Goal: Task Accomplishment & Management: Manage account settings

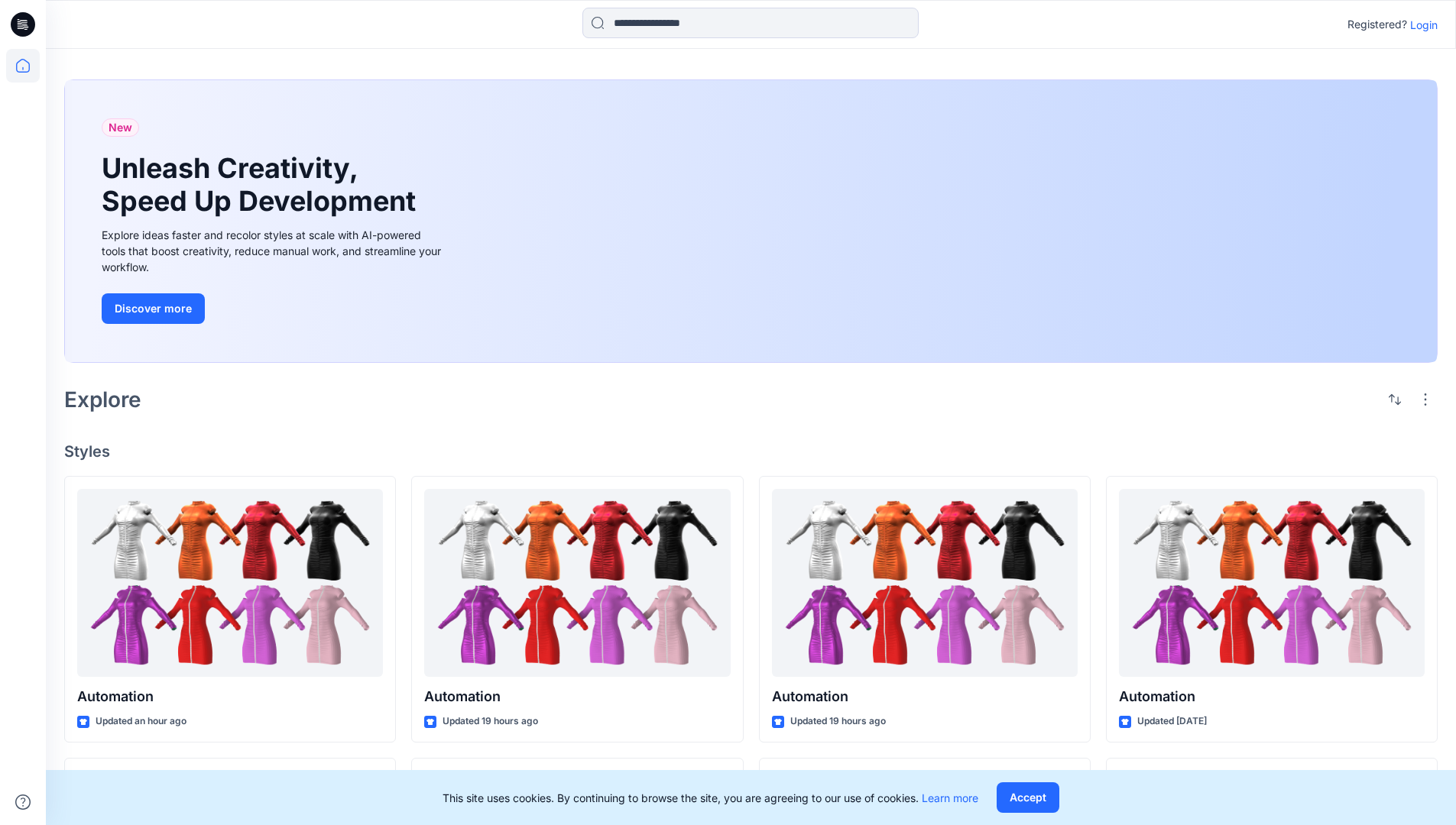
click at [1420, 24] on p "Login" at bounding box center [1424, 24] width 27 height 16
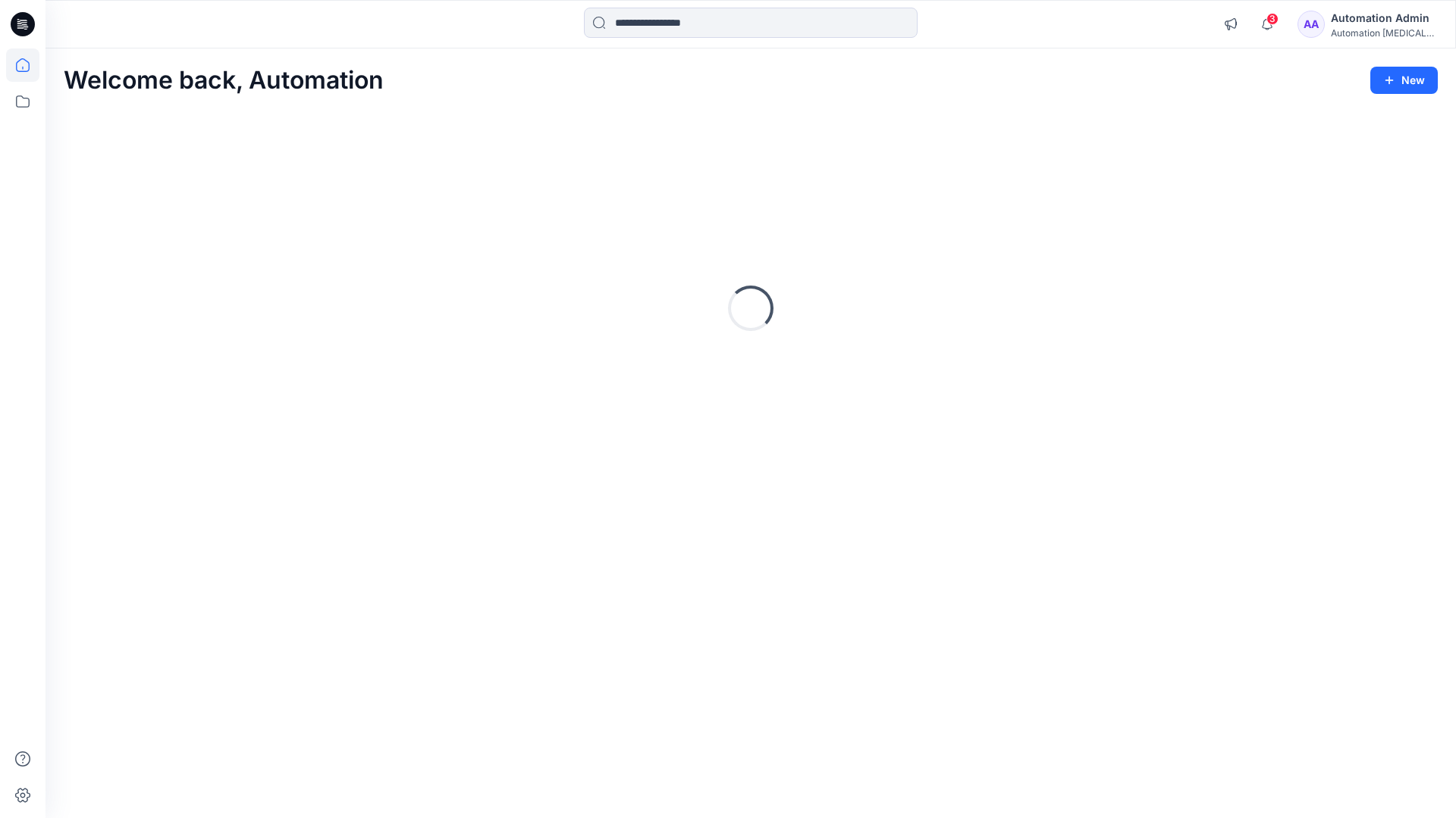
click at [29, 65] on icon at bounding box center [22, 65] width 14 height 14
click at [24, 802] on icon at bounding box center [22, 796] width 15 height 15
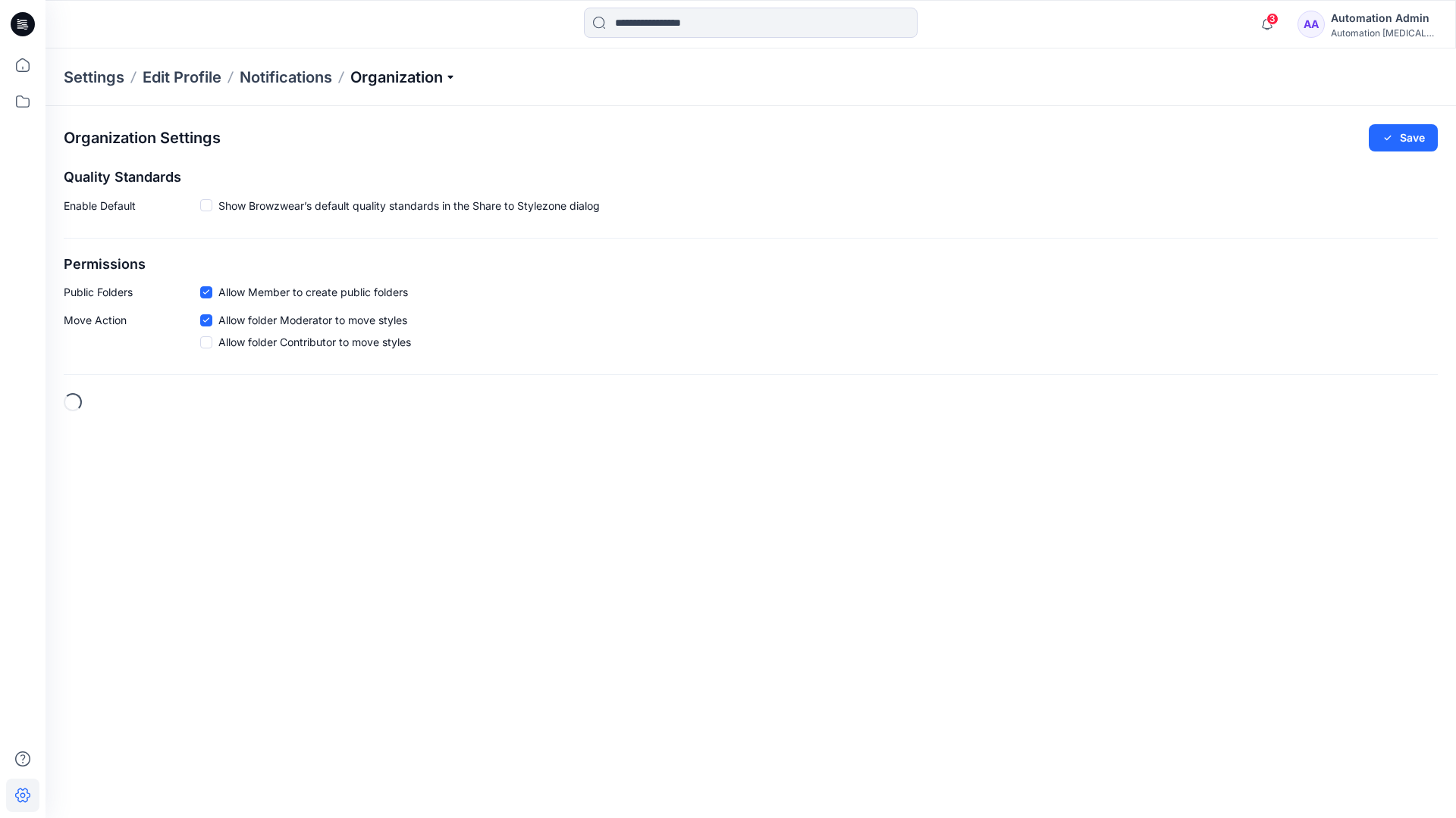
click at [443, 76] on p "Organization" at bounding box center [403, 77] width 106 height 21
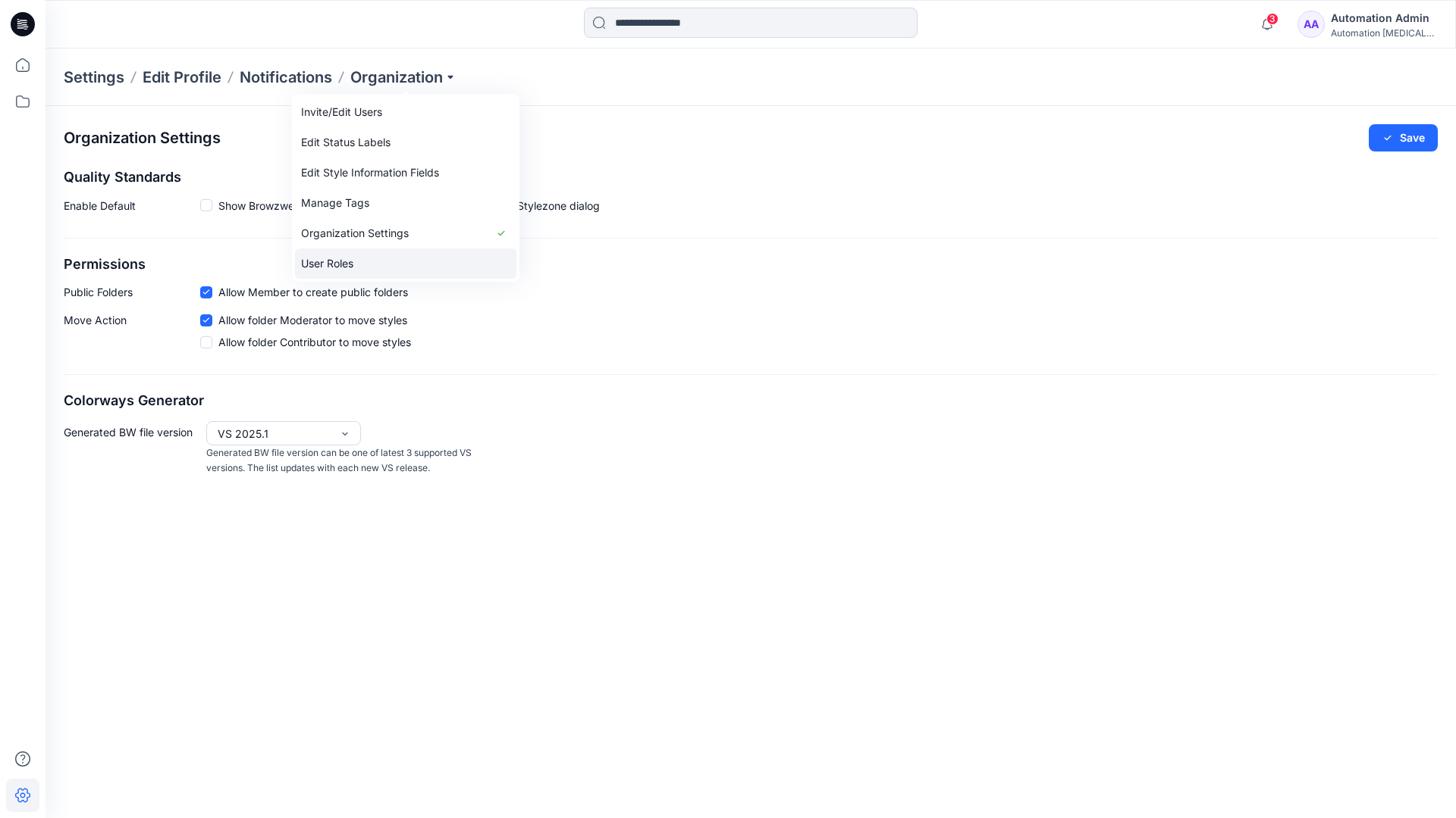
click at [369, 262] on link "User Roles" at bounding box center [406, 263] width 221 height 30
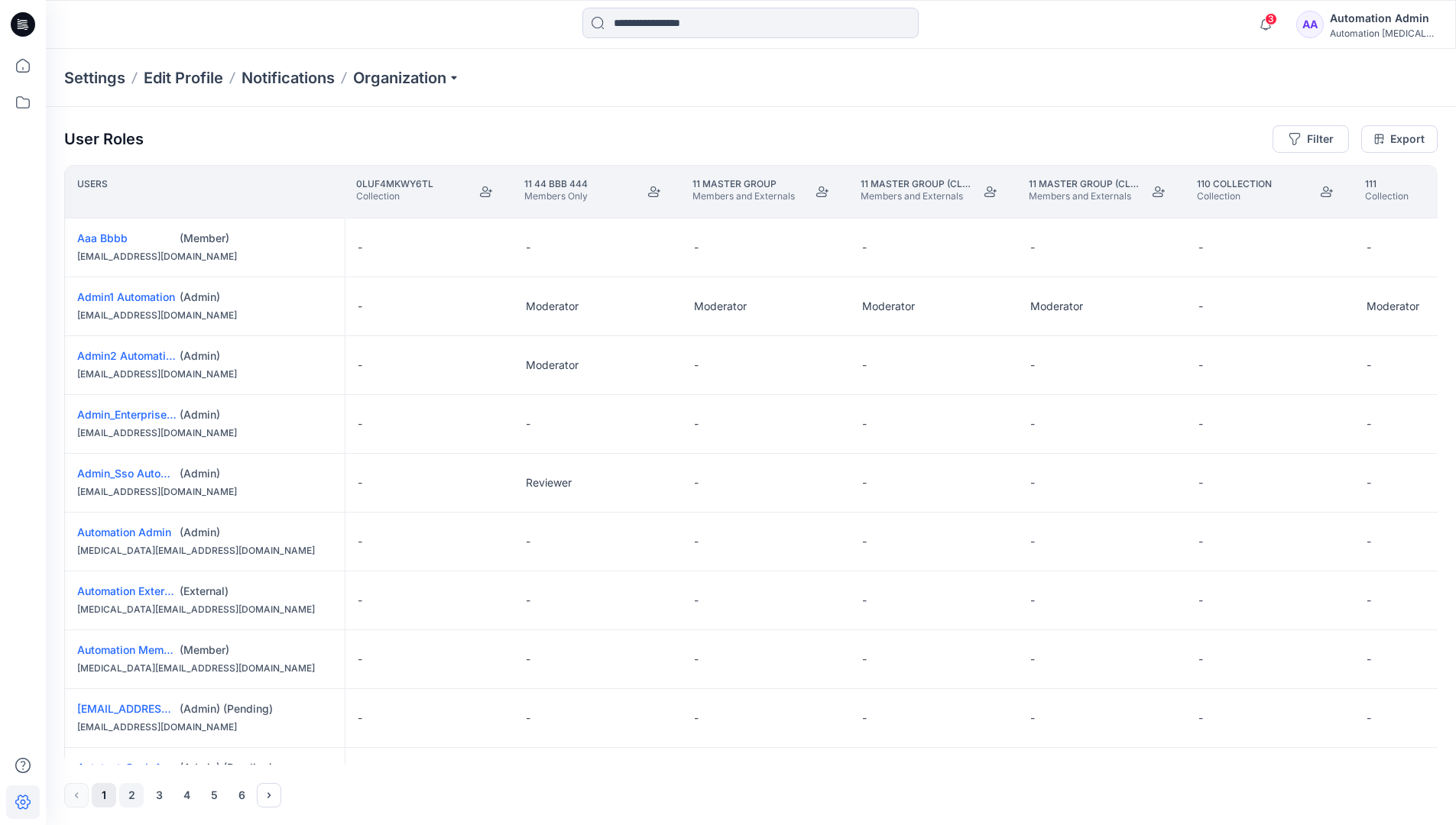
click at [133, 797] on button "2" at bounding box center [131, 795] width 24 height 24
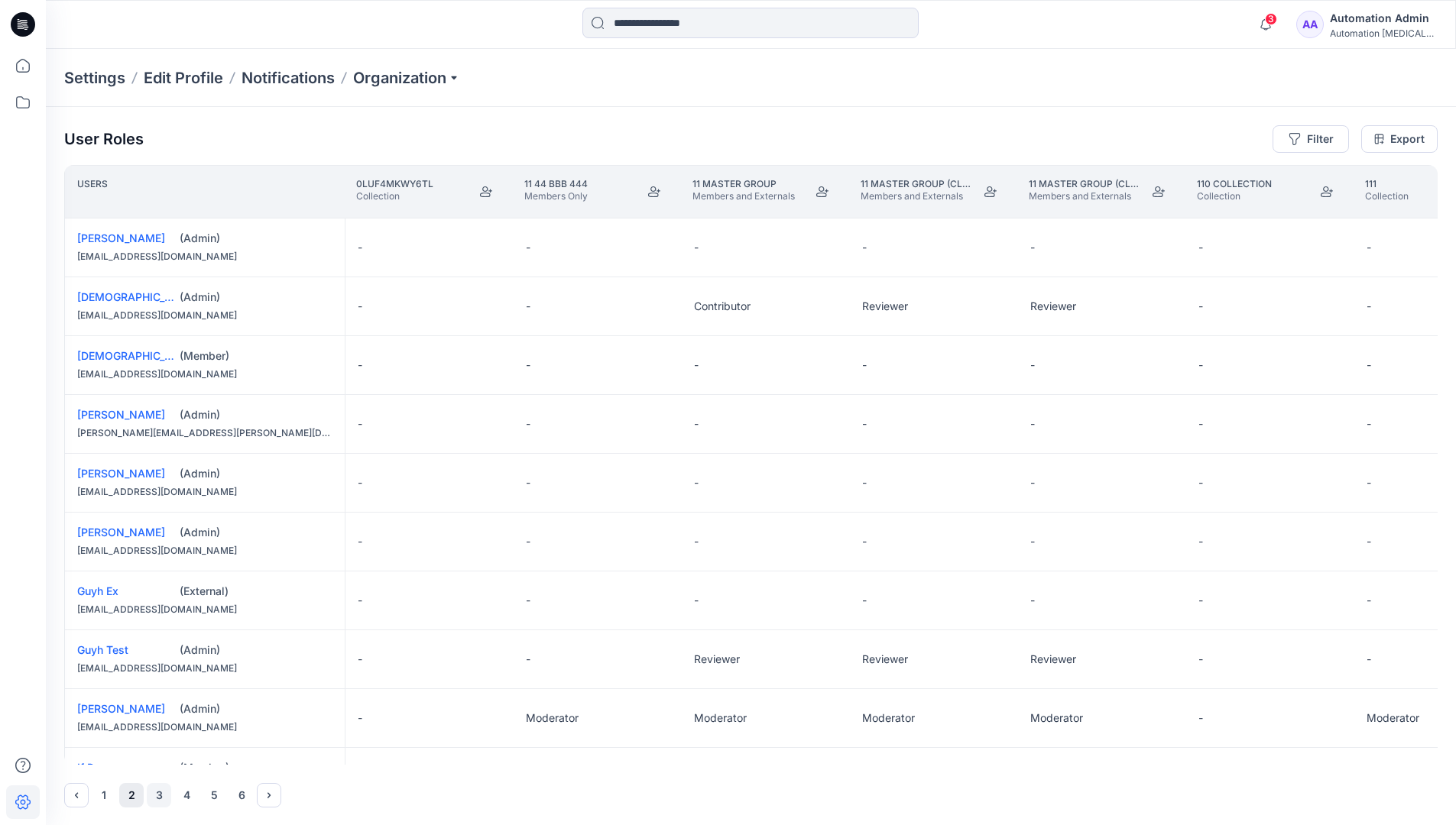
click at [160, 795] on button "3" at bounding box center [158, 795] width 24 height 24
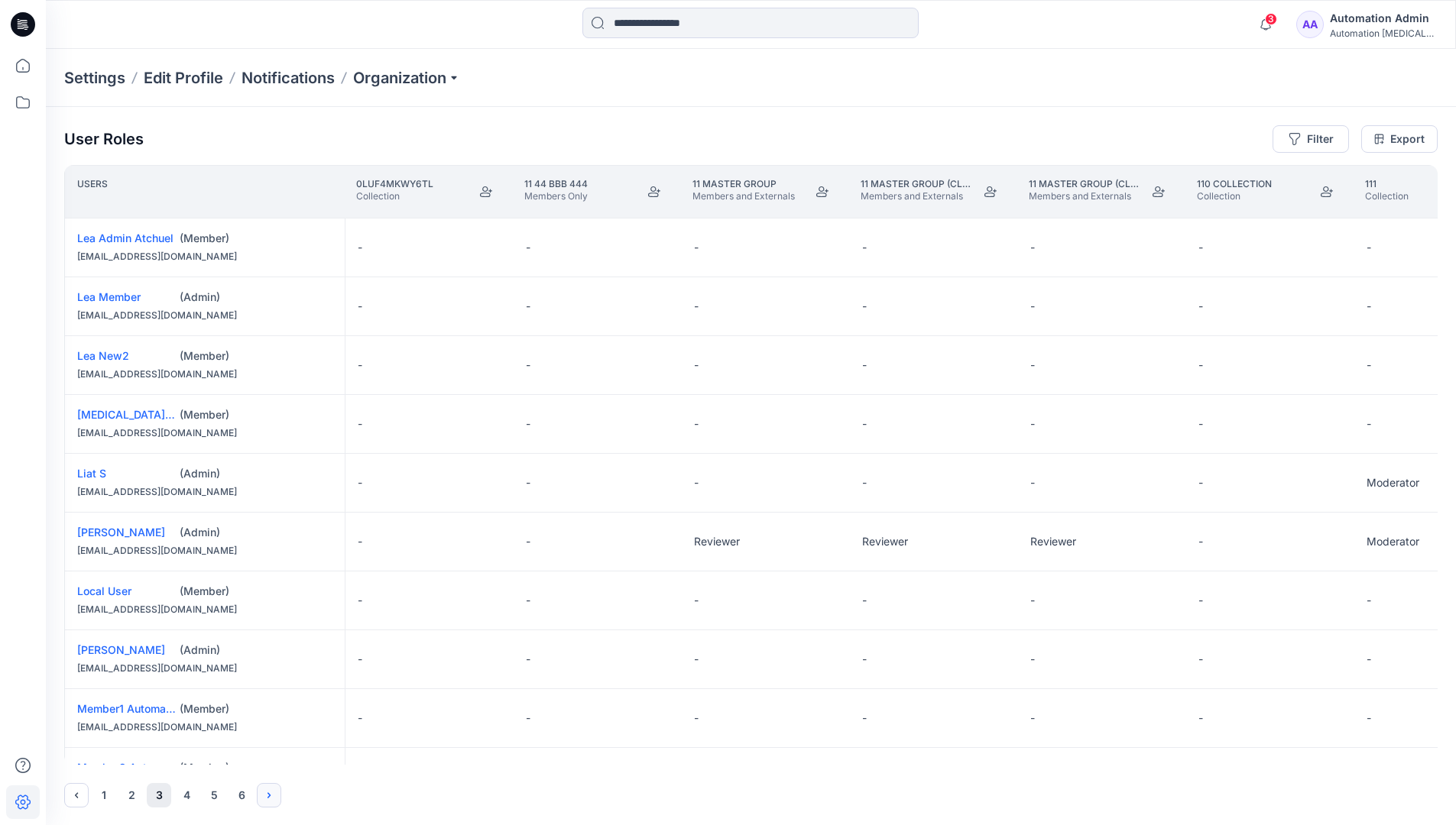
click at [269, 795] on icon "Next" at bounding box center [269, 795] width 3 height 5
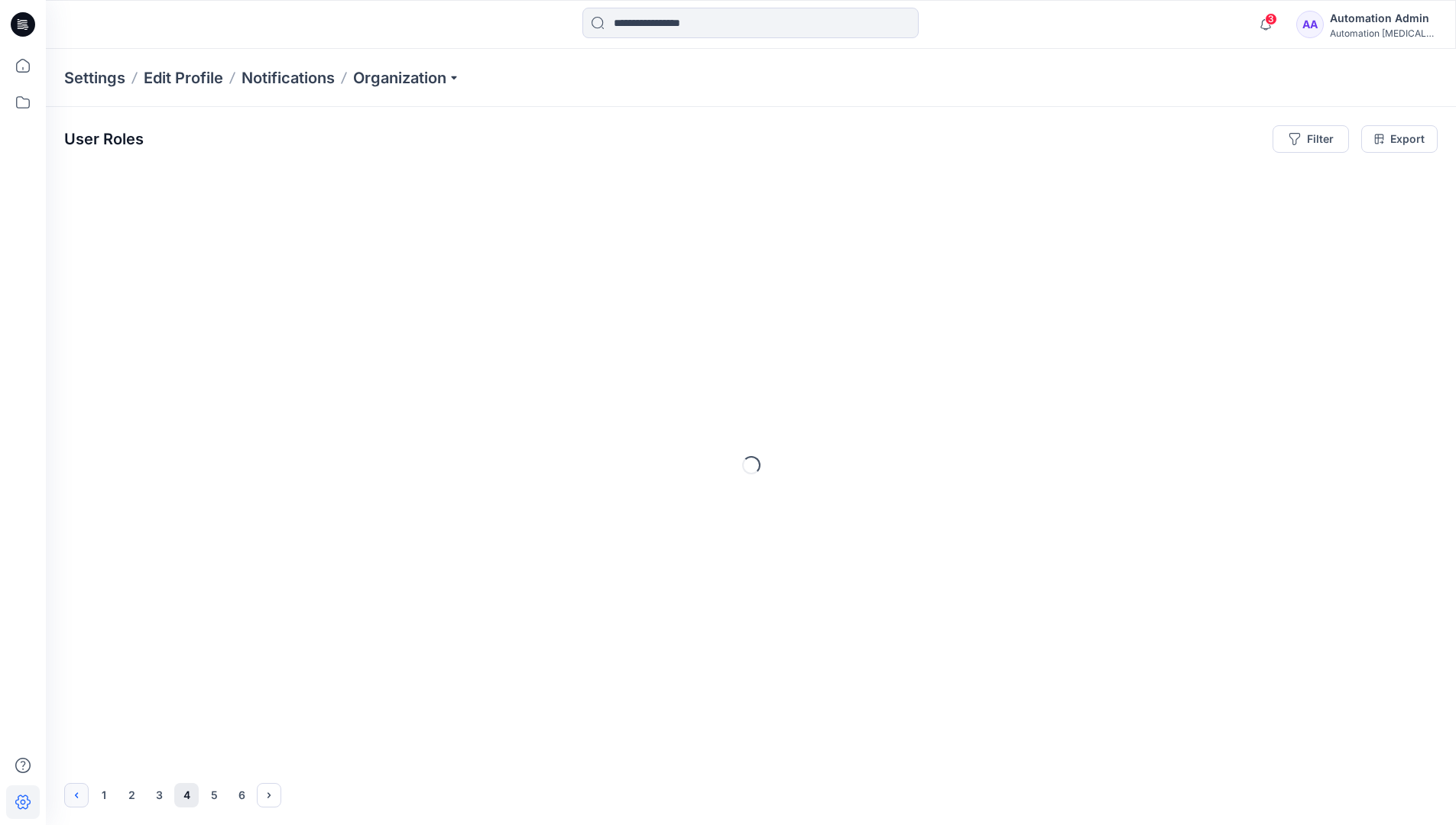
click at [78, 793] on icon "Previous" at bounding box center [76, 795] width 12 height 12
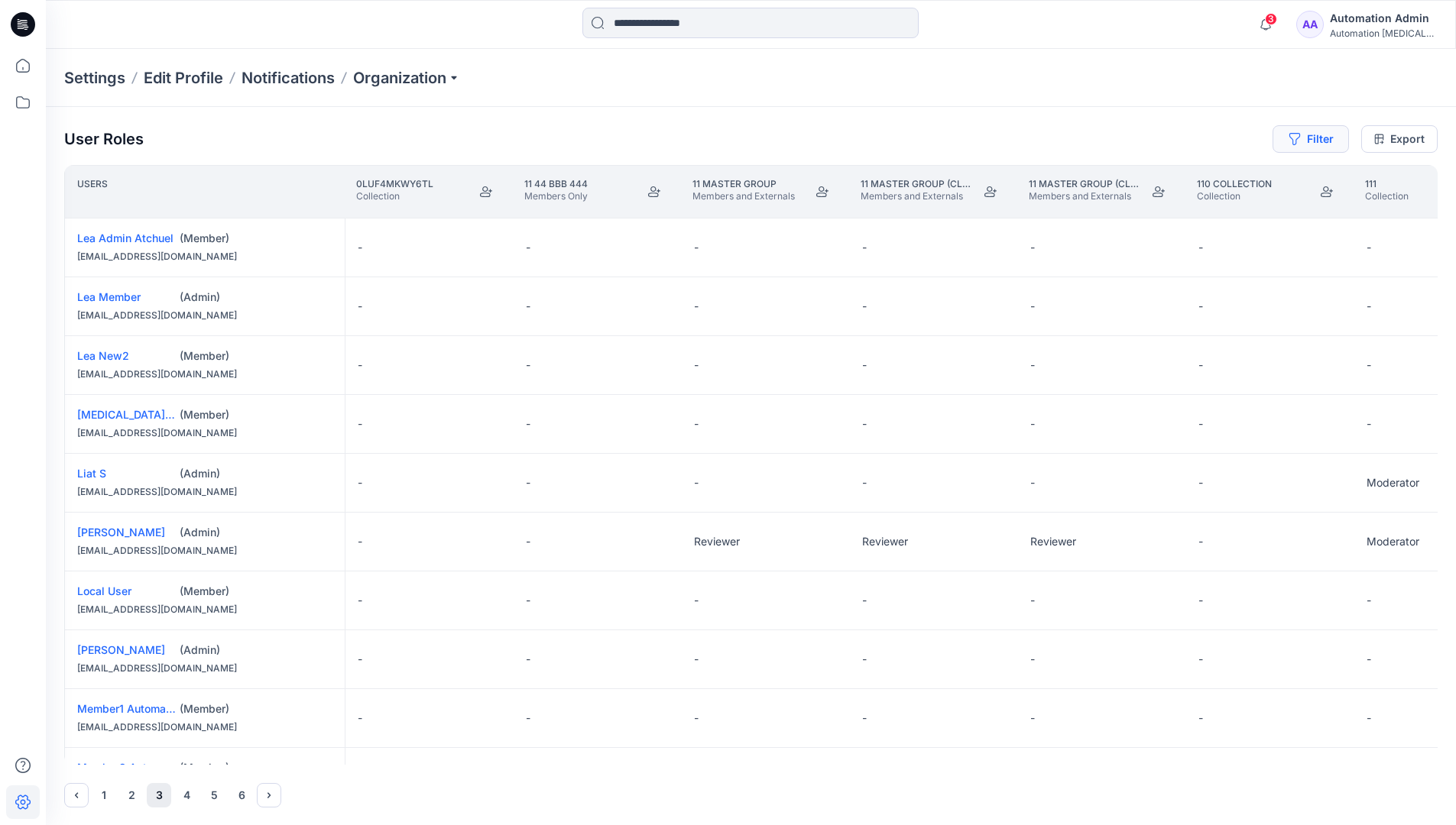
click at [1317, 142] on button "Filter" at bounding box center [1311, 138] width 76 height 27
click at [1224, 181] on div at bounding box center [1255, 180] width 158 height 19
click at [1240, 178] on div at bounding box center [1255, 180] width 158 height 19
type input "****"
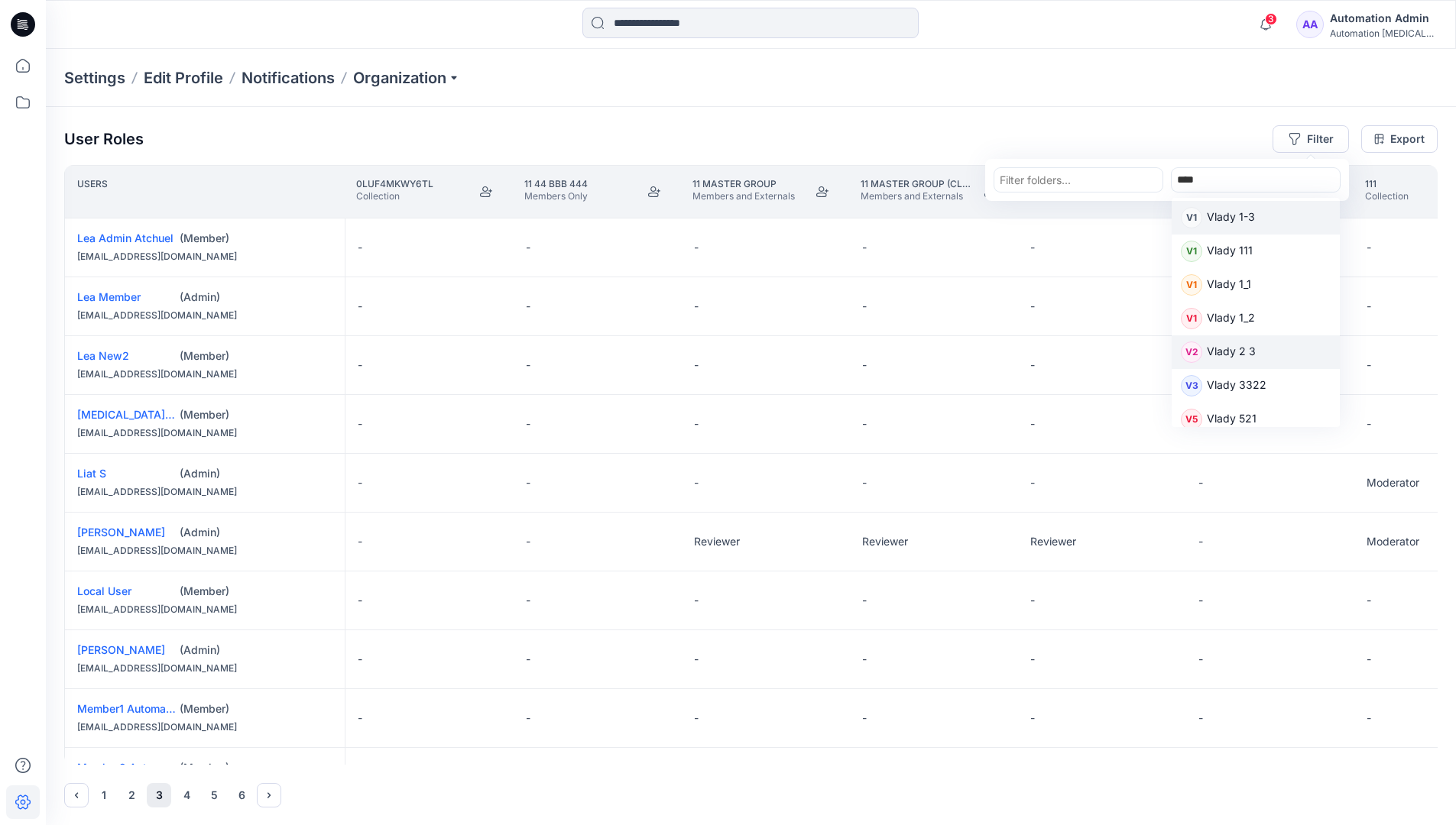
click at [1238, 351] on p "Vlady 2 3" at bounding box center [1230, 353] width 49 height 20
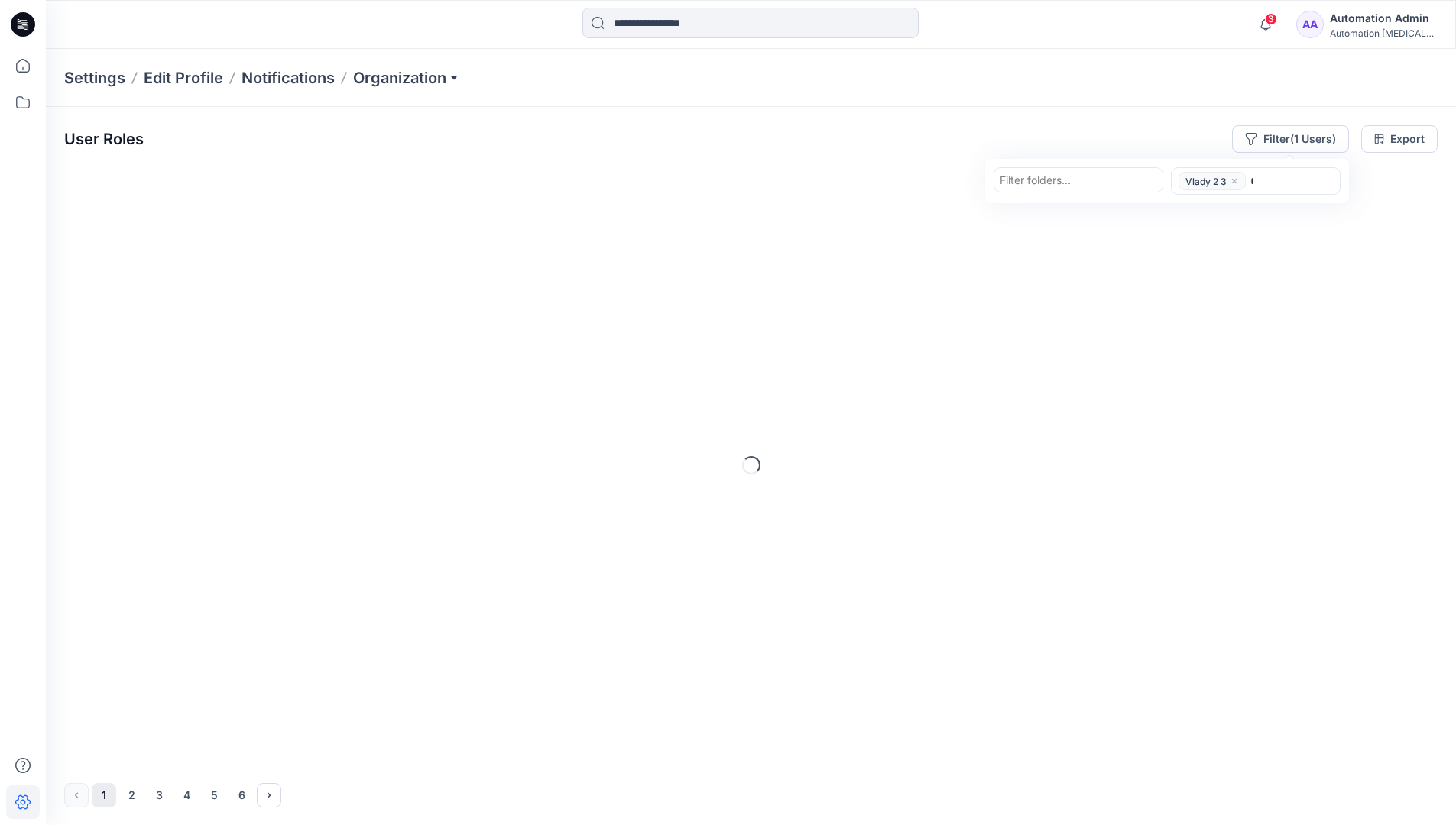
type input "****"
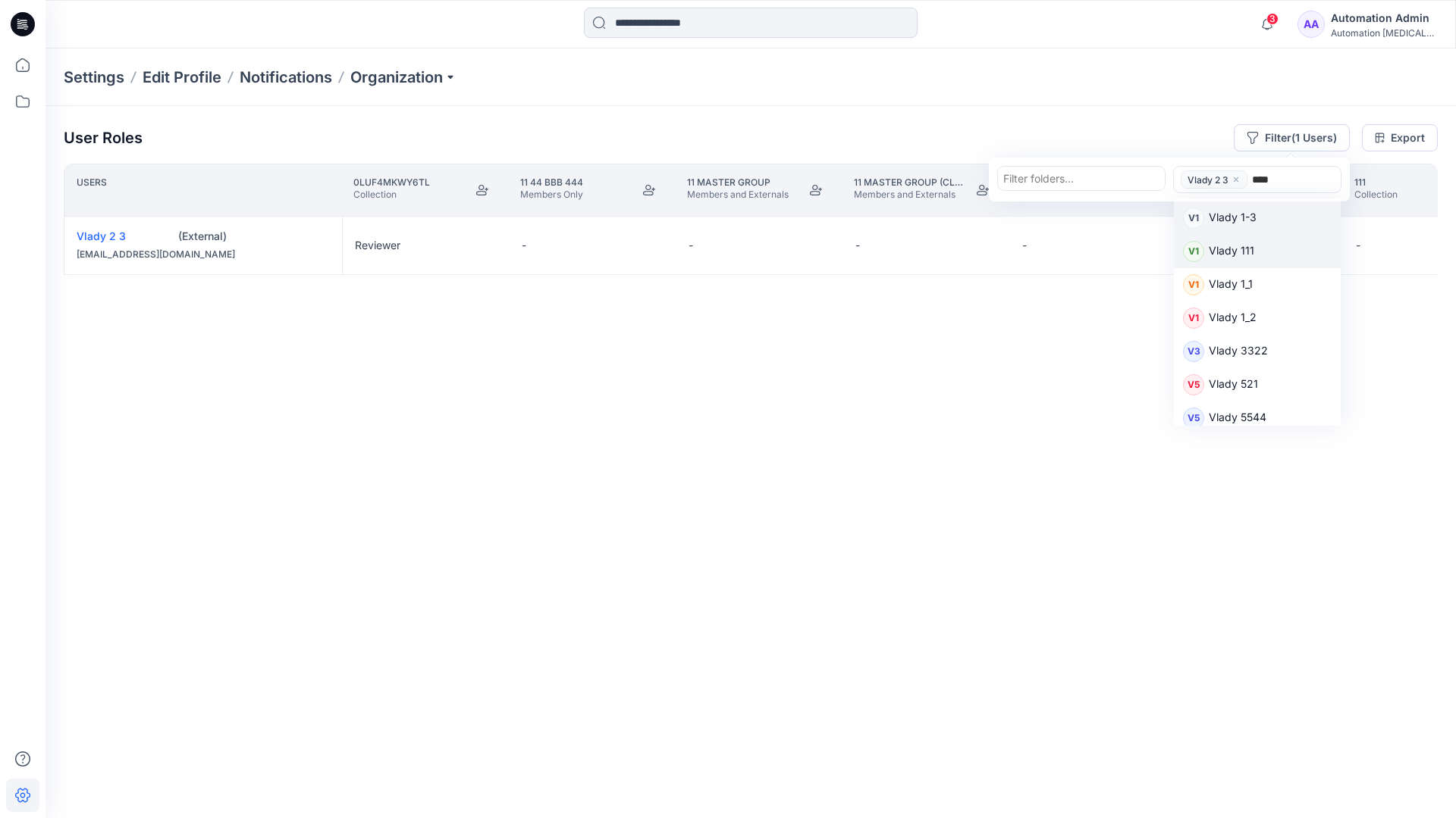
click at [1242, 250] on p "Vlady 111" at bounding box center [1231, 252] width 45 height 20
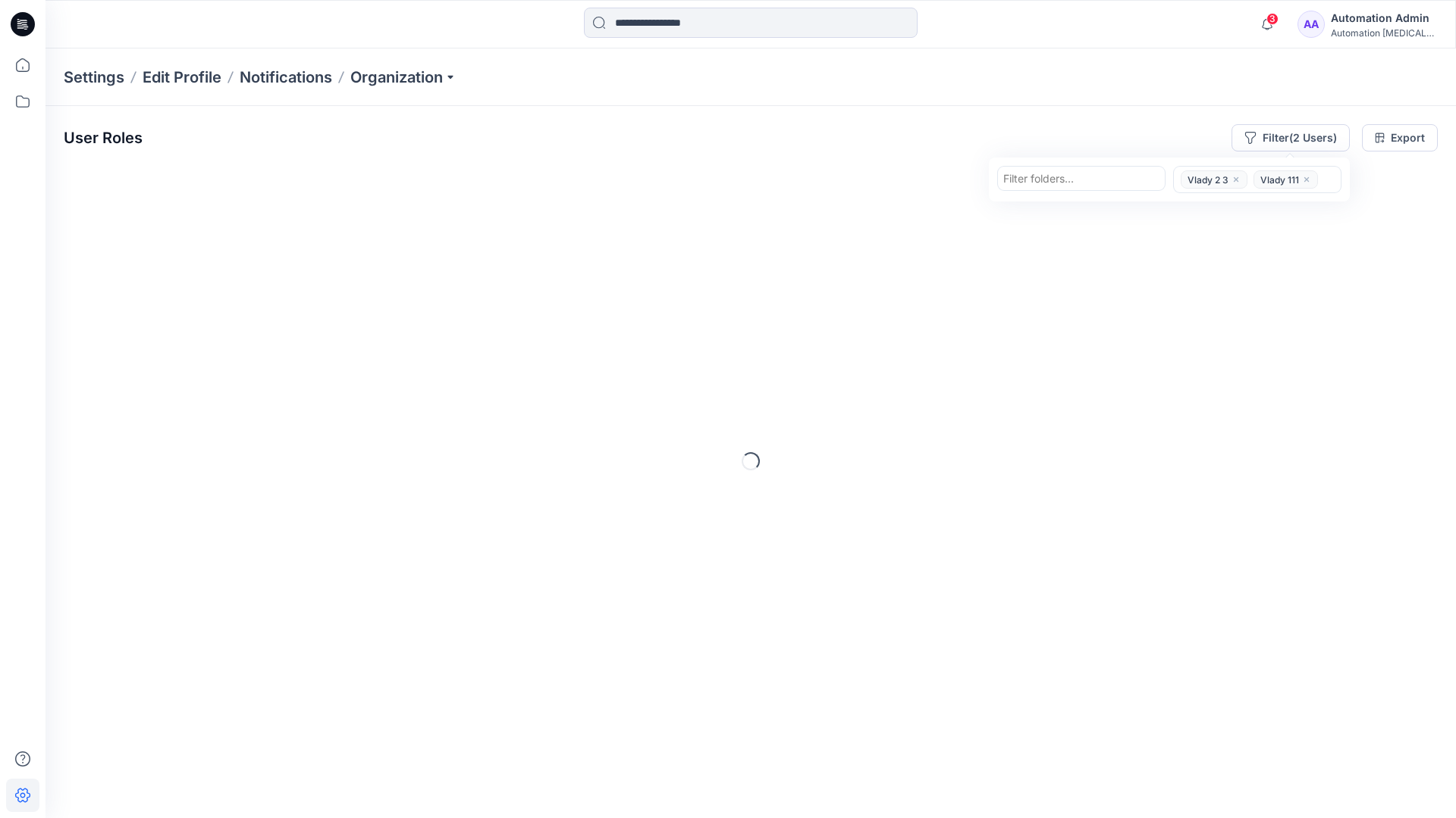
click at [1093, 180] on div at bounding box center [1081, 178] width 156 height 19
type input "*********"
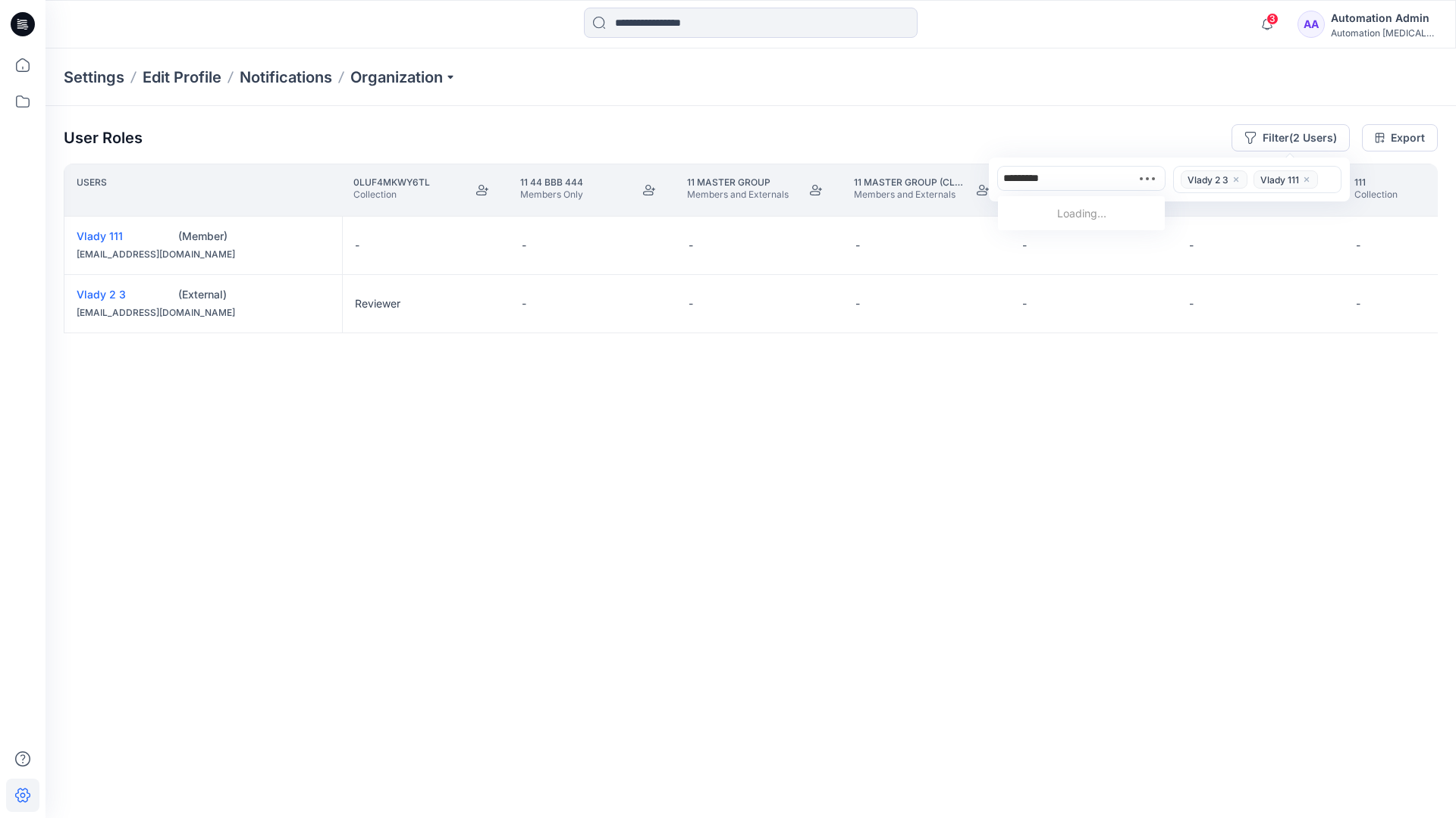
scroll to position [404, 0]
click at [1080, 237] on p "Group With 1 Moderator 2" at bounding box center [1076, 244] width 129 height 16
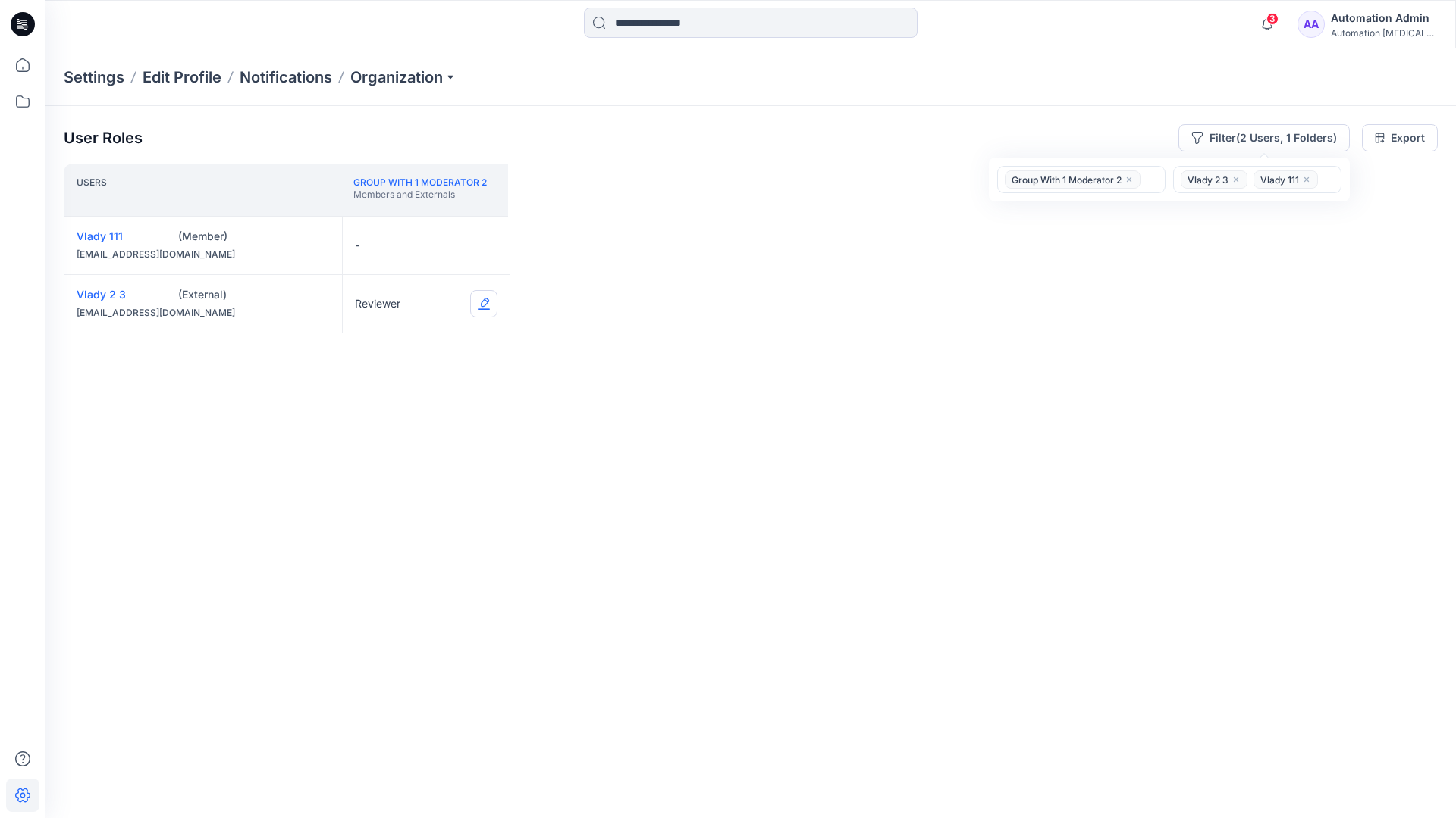
click at [482, 305] on button "Edit Role" at bounding box center [483, 303] width 27 height 27
click at [408, 395] on button "Contributor" at bounding box center [412, 395] width 164 height 27
click at [482, 244] on button "Edit Role" at bounding box center [483, 245] width 27 height 27
click at [382, 352] on button "Moderator" at bounding box center [412, 363] width 164 height 27
click at [482, 303] on button "Edit Role" at bounding box center [483, 303] width 27 height 27
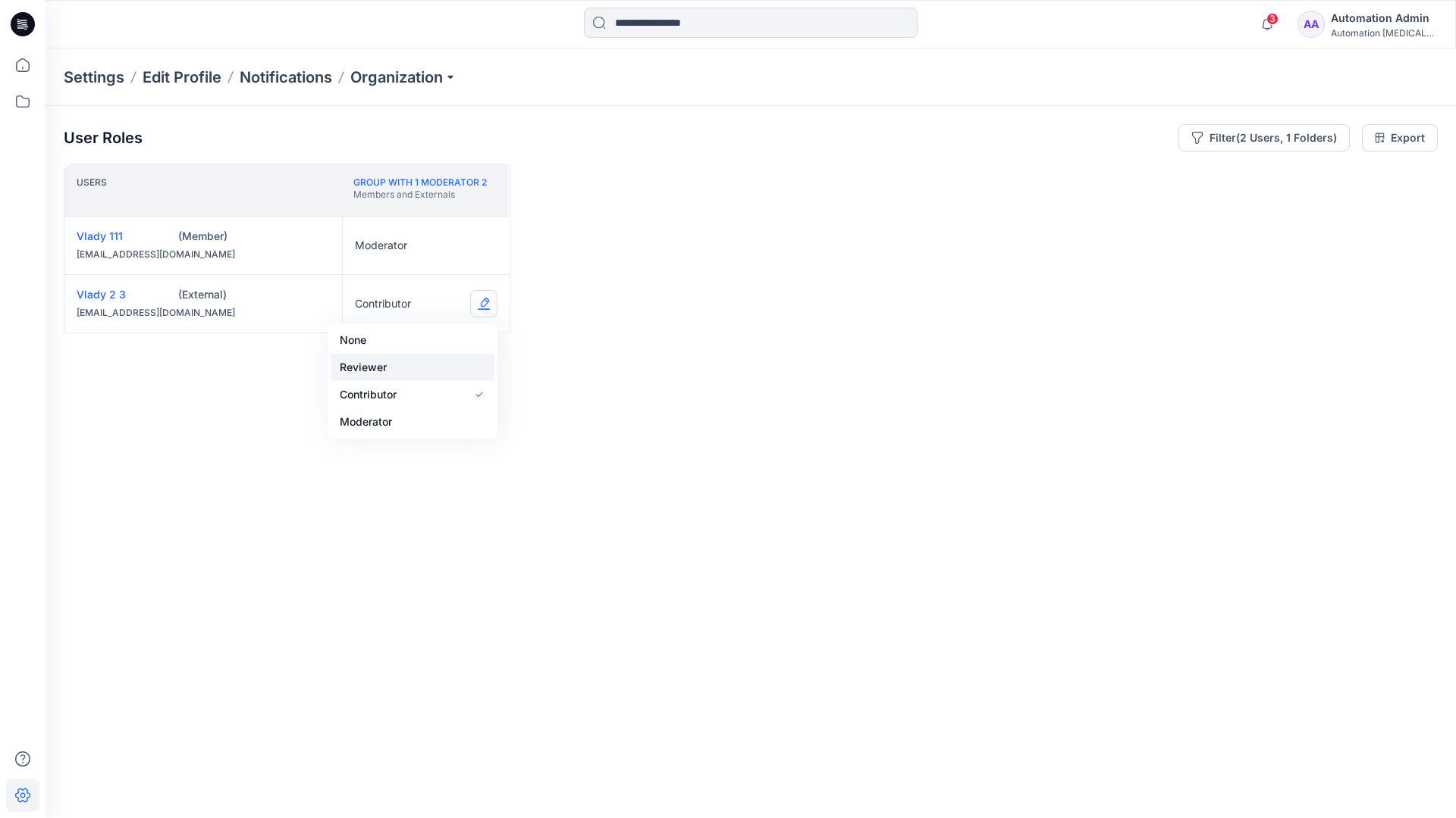
click at [409, 367] on button "Reviewer" at bounding box center [412, 367] width 164 height 27
click at [398, 280] on button "None" at bounding box center [412, 281] width 164 height 27
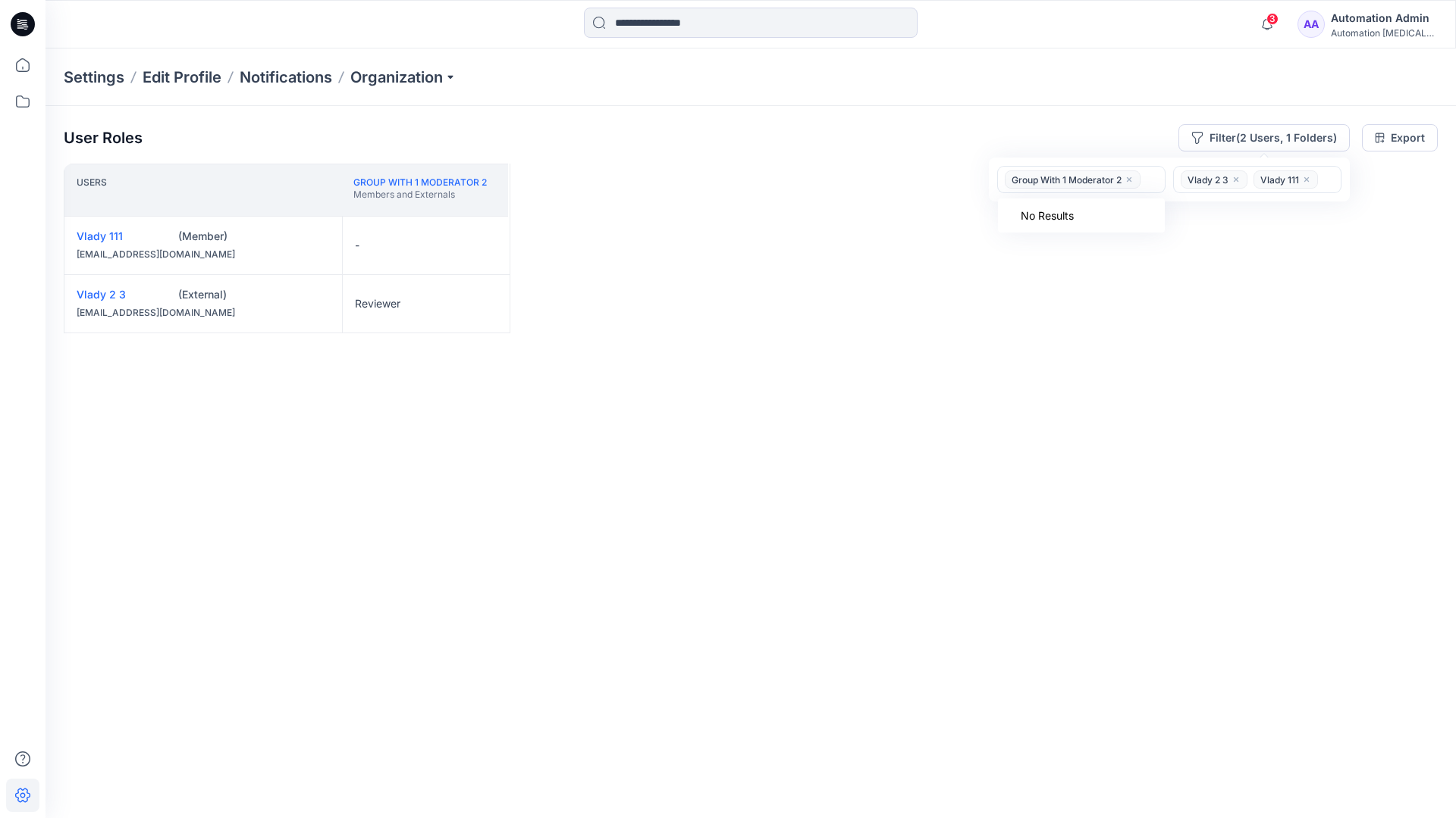
click at [1129, 176] on icon "close" at bounding box center [1129, 179] width 9 height 9
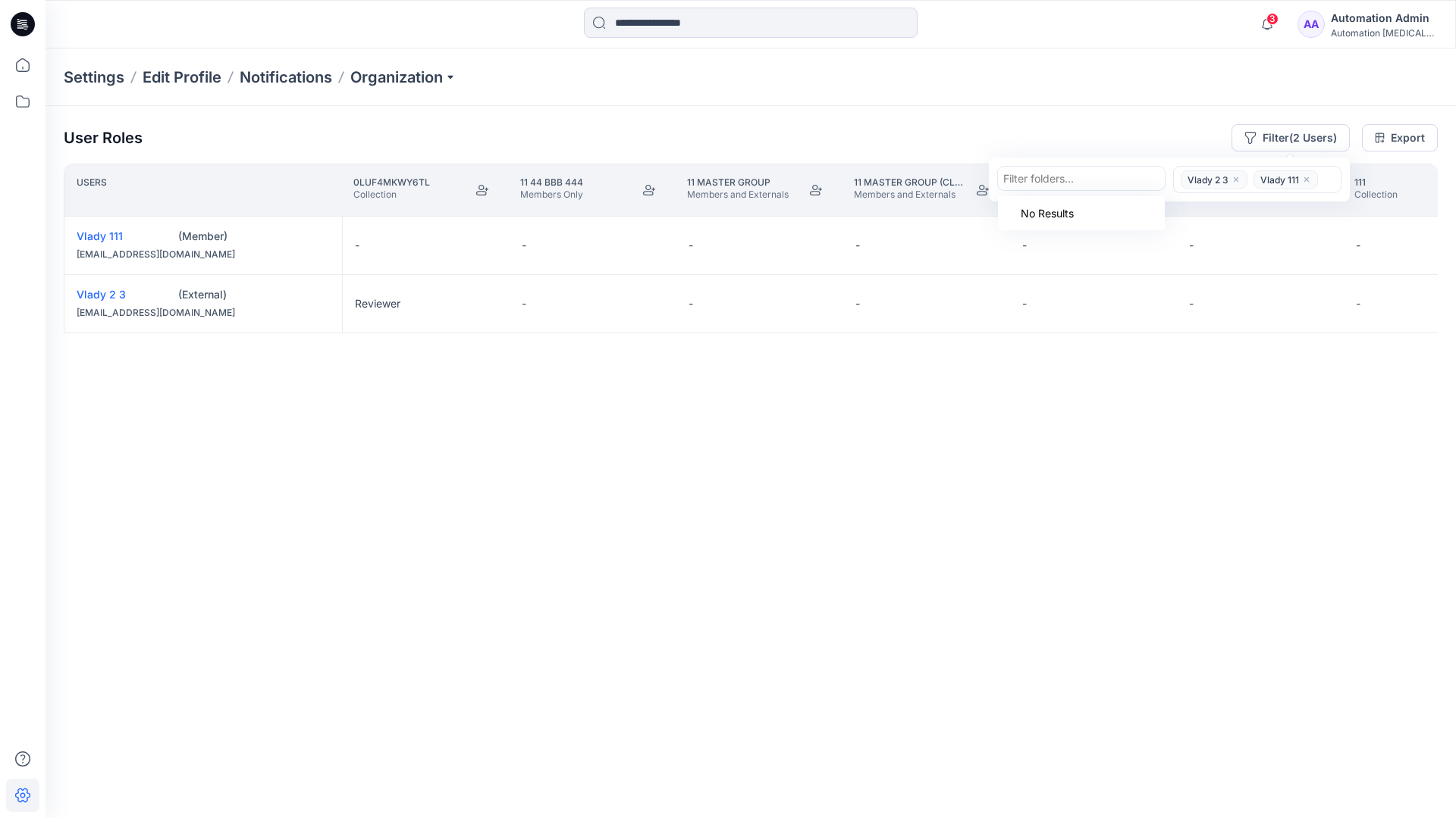
click at [1234, 178] on icon "close" at bounding box center [1236, 180] width 5 height 5
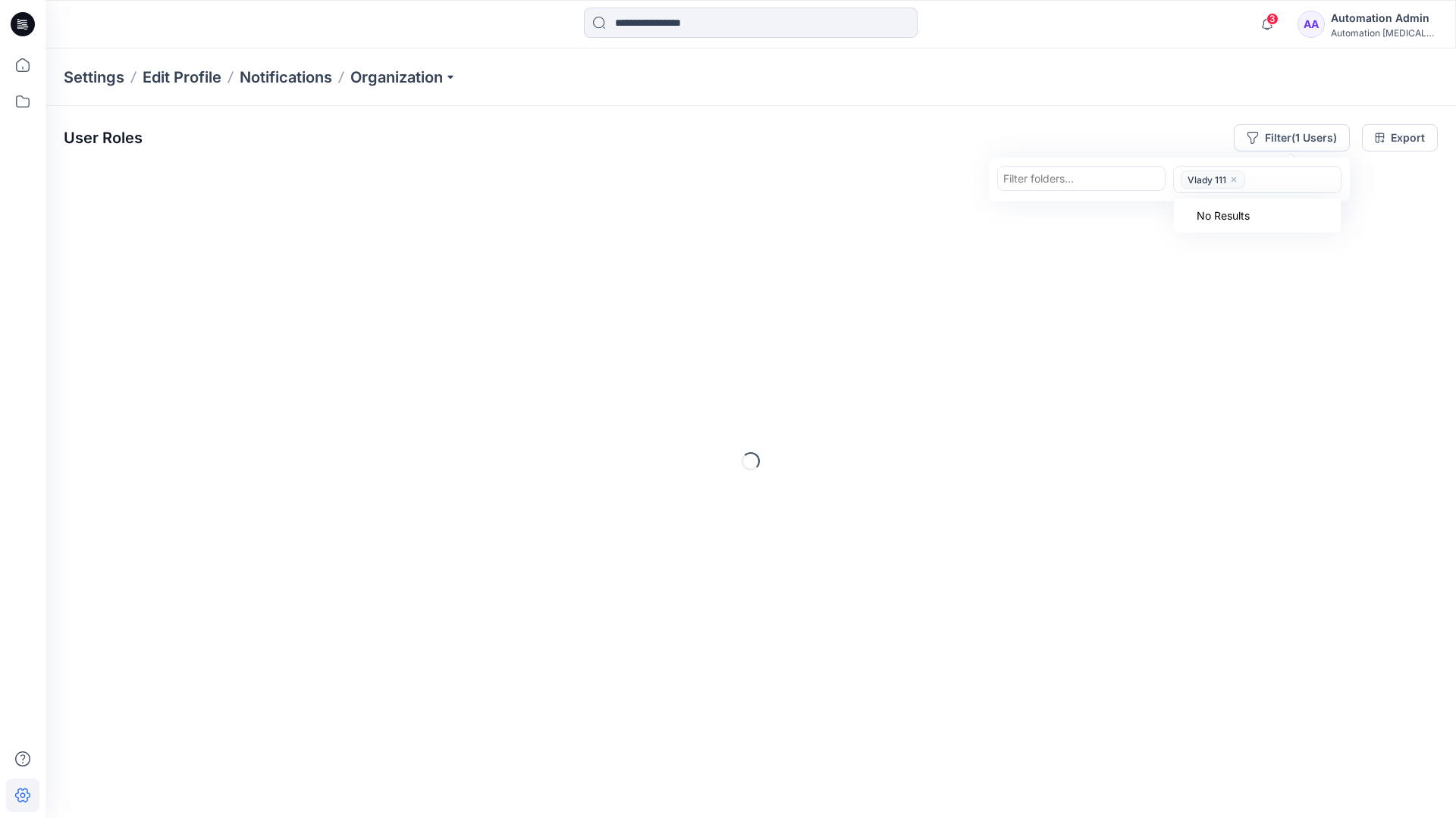
click at [1233, 181] on icon "close" at bounding box center [1233, 179] width 9 height 9
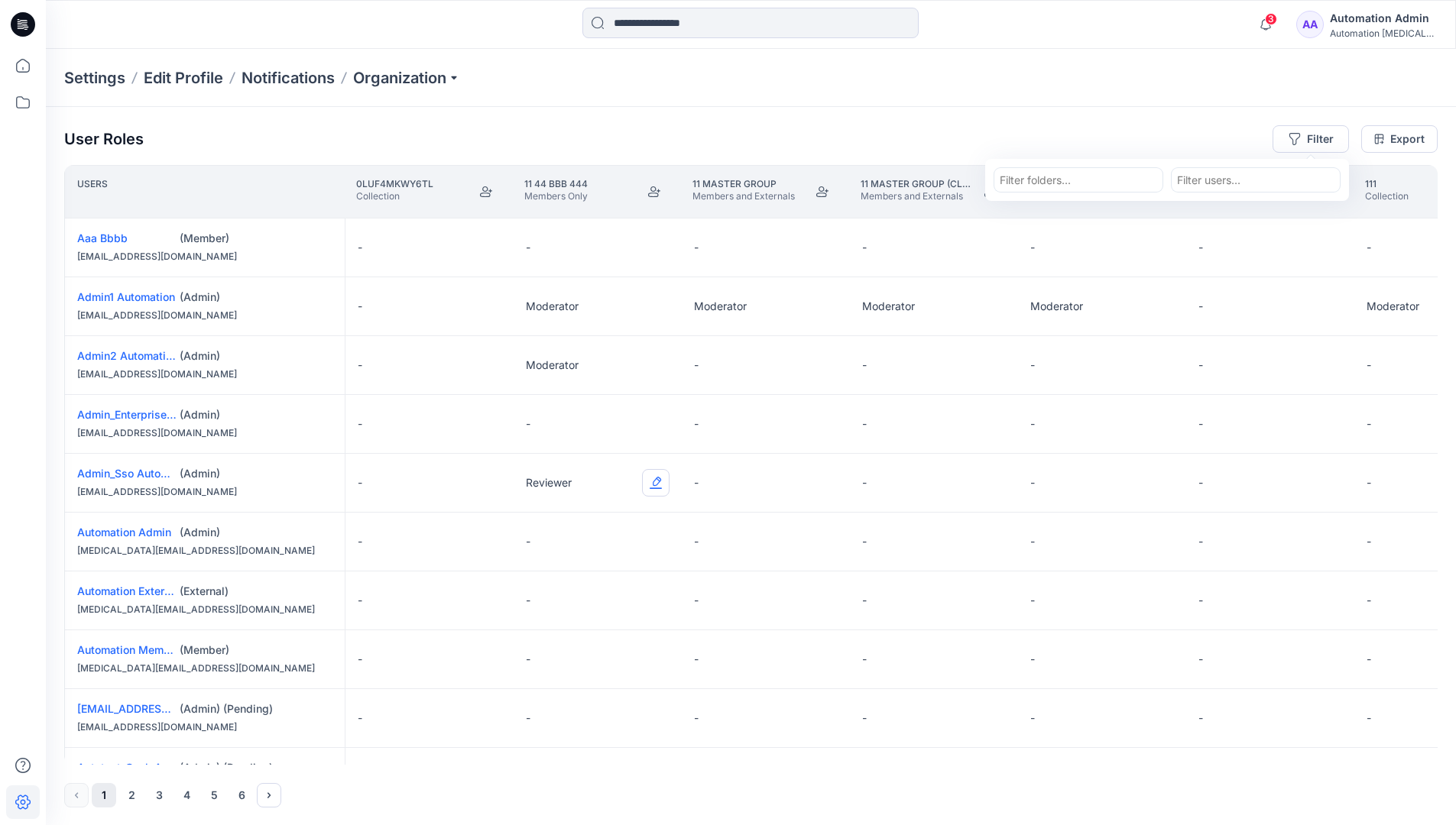
click at [658, 483] on button "Edit Role" at bounding box center [655, 483] width 27 height 27
click at [599, 551] on button "Reviewer" at bounding box center [584, 546] width 165 height 27
click at [1369, 29] on div "Automation [MEDICAL_DATA]..." at bounding box center [1383, 33] width 107 height 12
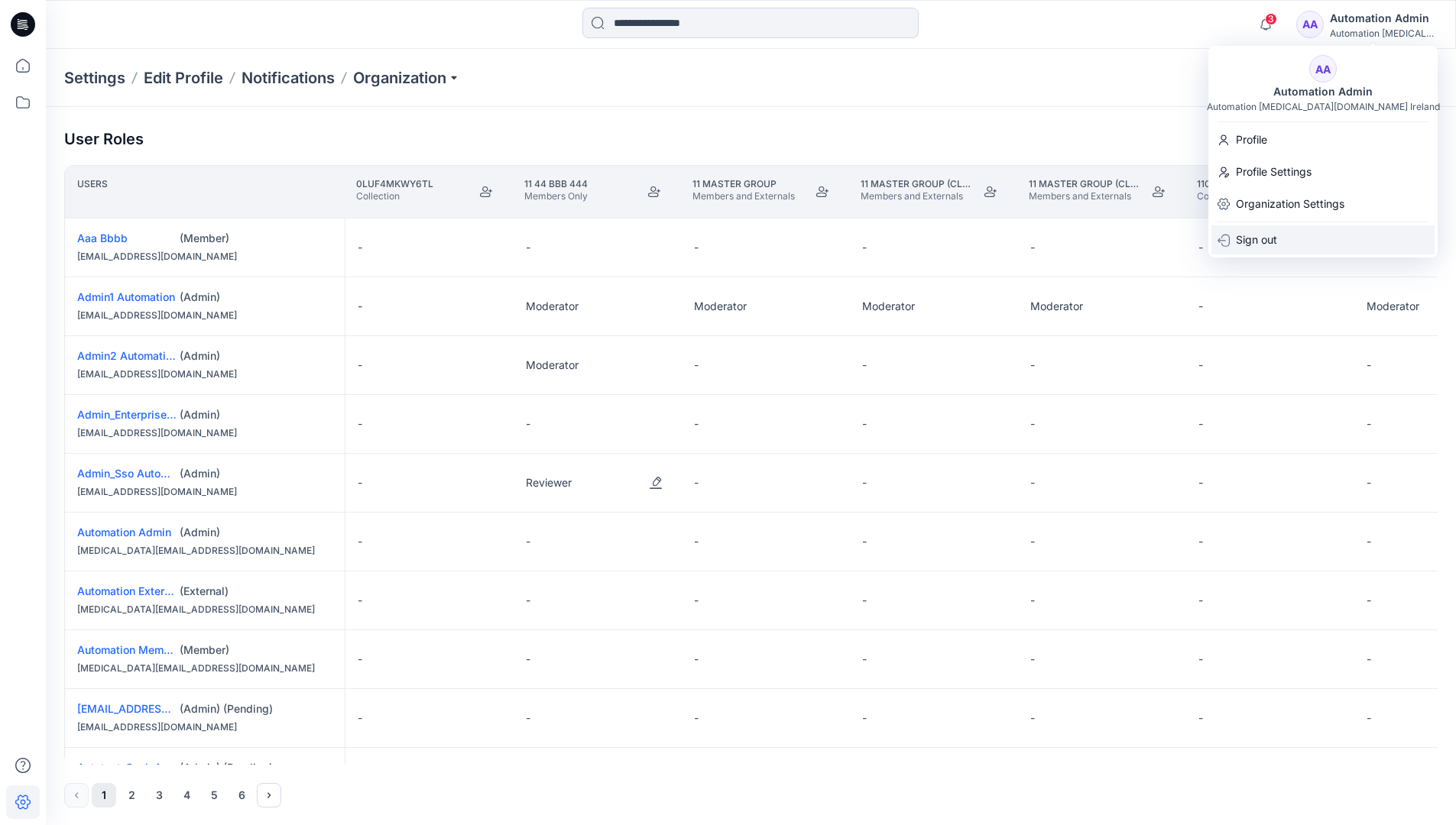
click at [1298, 230] on div "Sign out" at bounding box center [1323, 240] width 223 height 29
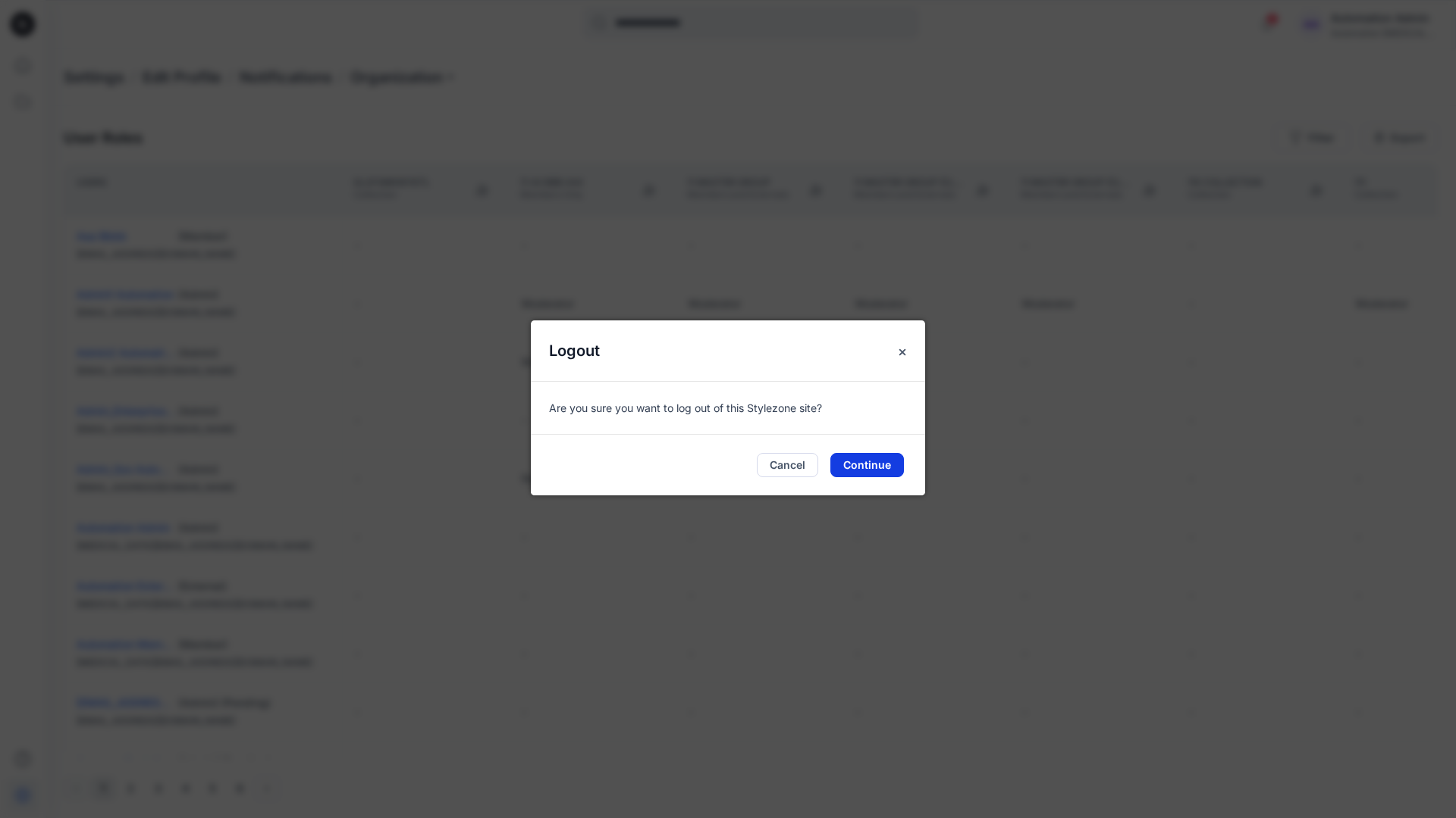
click at [881, 462] on button "Continue" at bounding box center [866, 464] width 73 height 24
